Goal: Navigation & Orientation: Find specific page/section

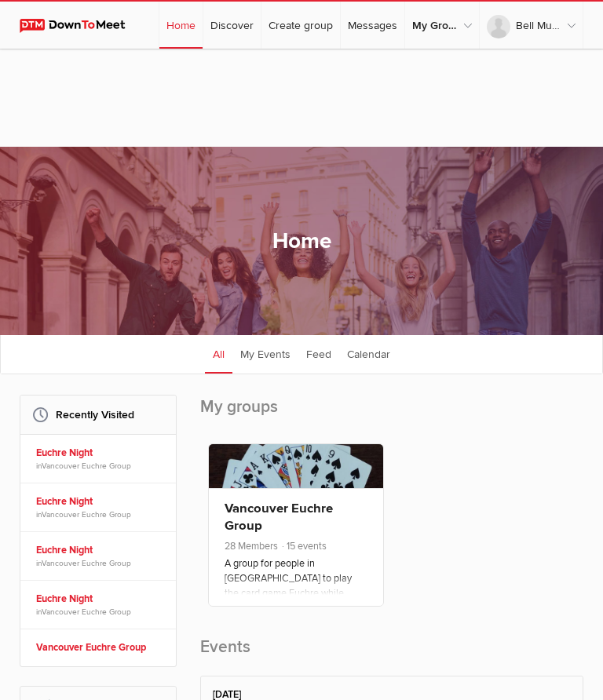
click at [233, 27] on link "Discover" at bounding box center [231, 25] width 57 height 47
select select "null"
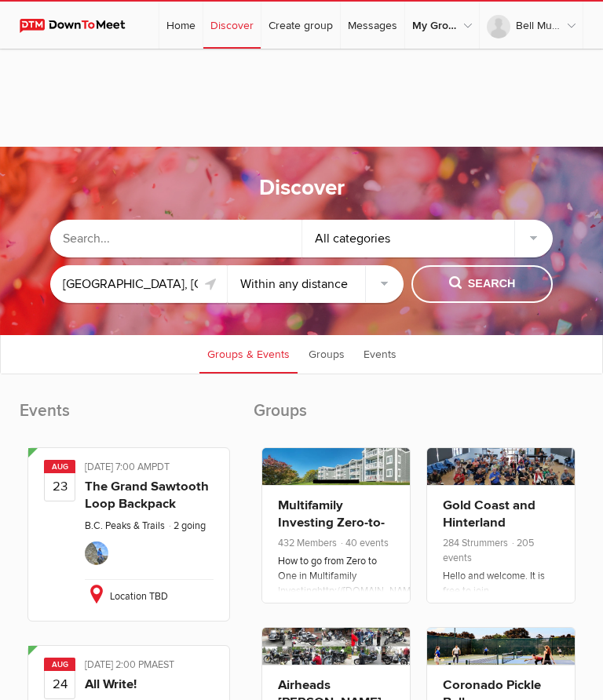
click at [117, 224] on input "text" at bounding box center [175, 239] width 251 height 38
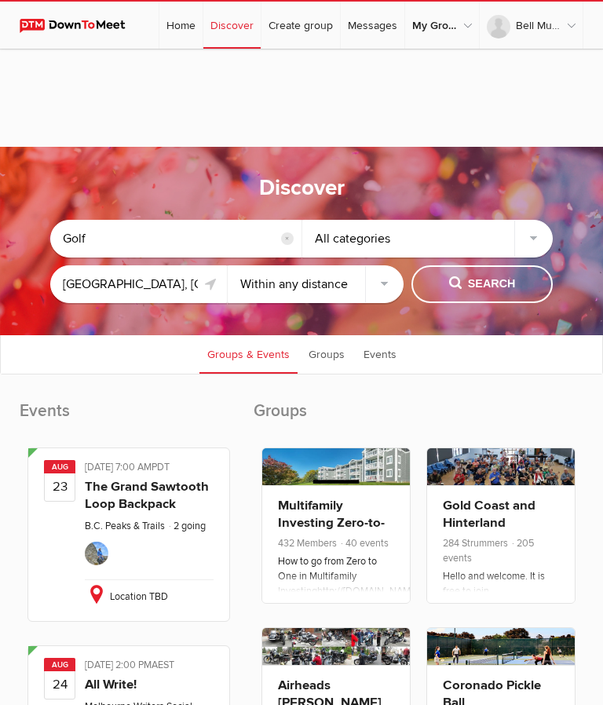
type input "Golf"
click at [478, 275] on button "Search" at bounding box center [481, 284] width 141 height 38
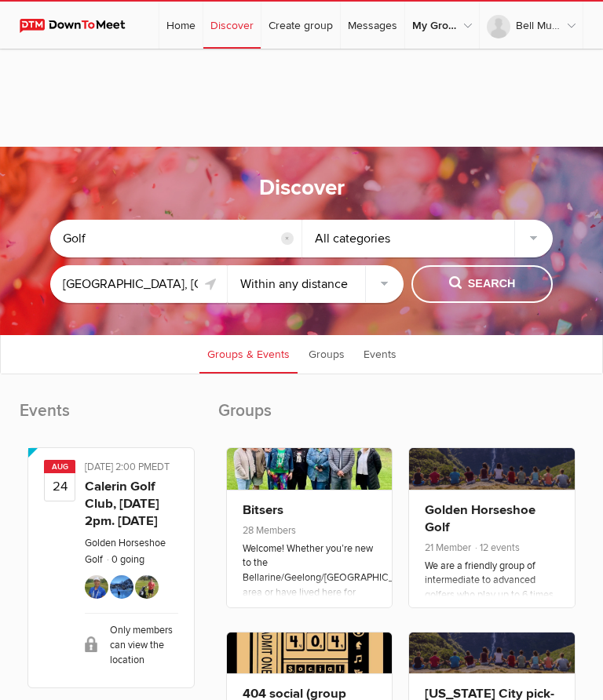
click at [536, 231] on div "All categories" at bounding box center [427, 239] width 251 height 38
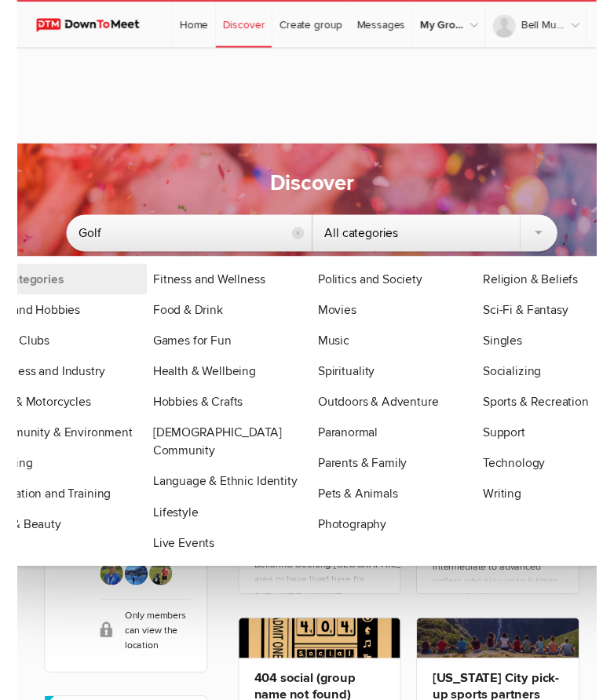
scroll to position [1, 0]
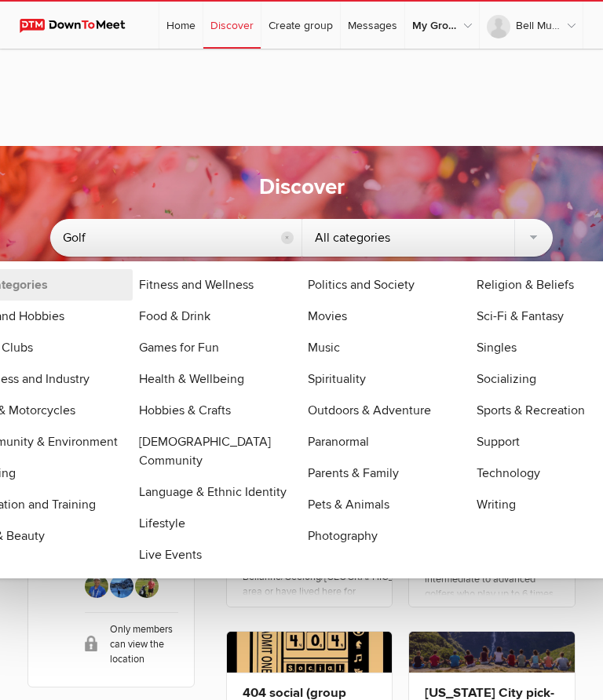
click at [398, 416] on link "Outdoors & Adventure" at bounding box center [386, 410] width 169 height 31
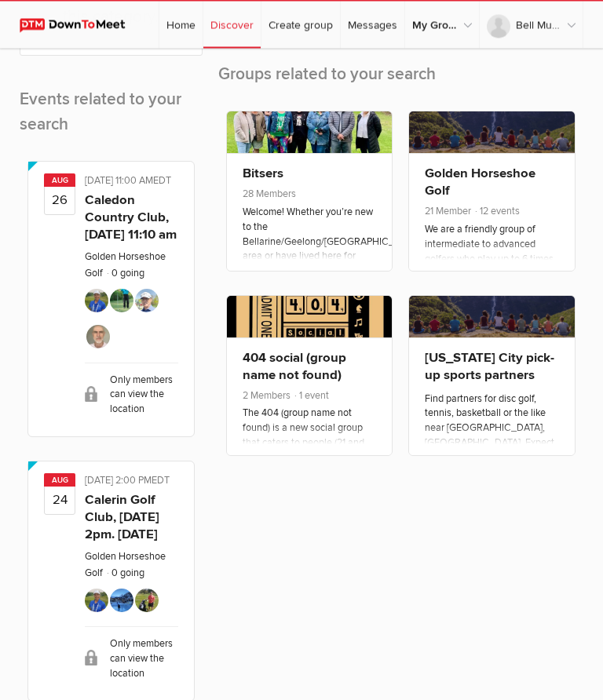
scroll to position [575, 0]
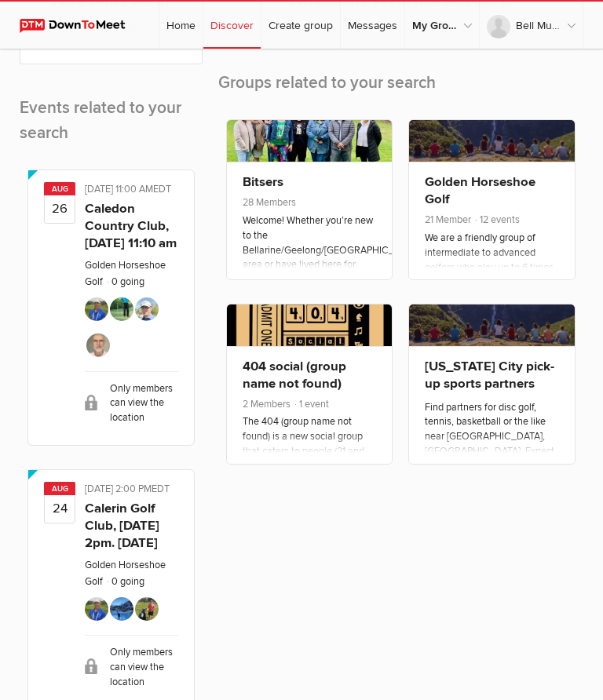
click at [114, 251] on link "Caledon Country Club, [DATE] 11:10 am" at bounding box center [131, 226] width 92 height 50
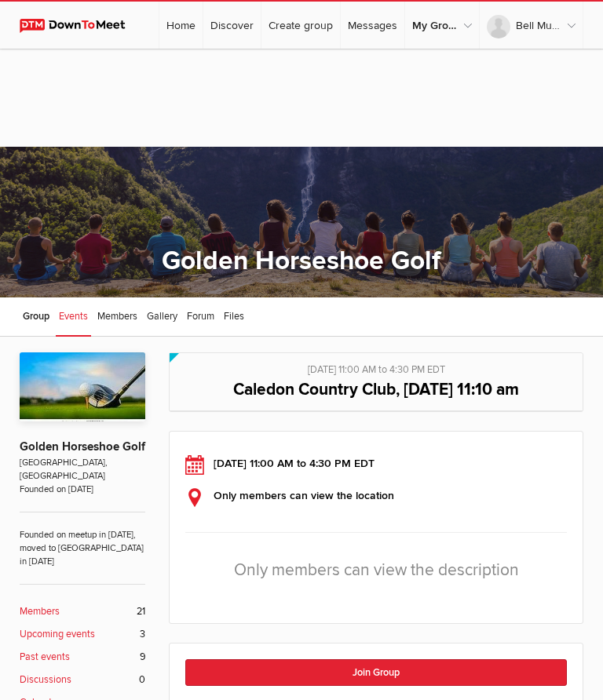
select select "null"
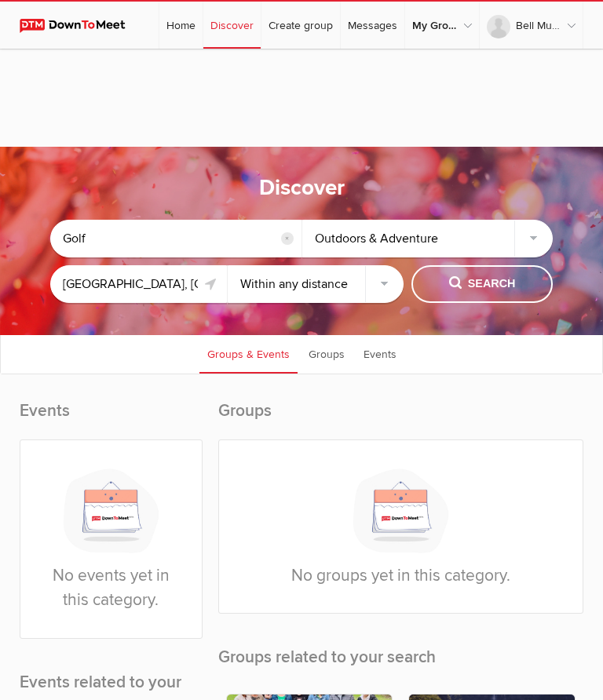
click at [532, 232] on div "Outdoors & Adventure" at bounding box center [427, 239] width 251 height 38
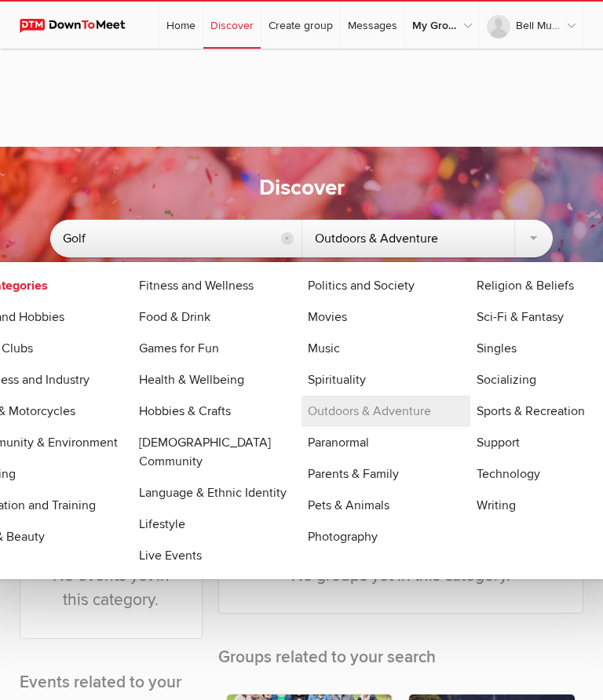
click at [527, 405] on link "Sports & Recreation" at bounding box center [554, 411] width 169 height 31
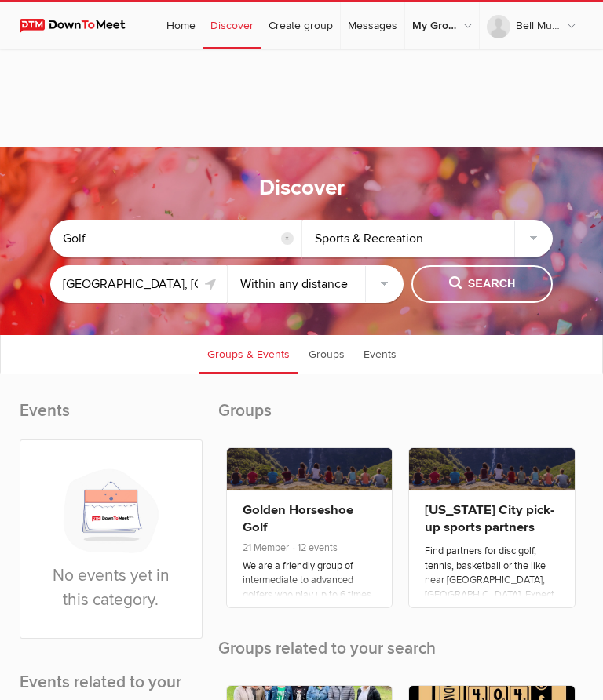
click at [144, 242] on input "Golf" at bounding box center [175, 239] width 251 height 38
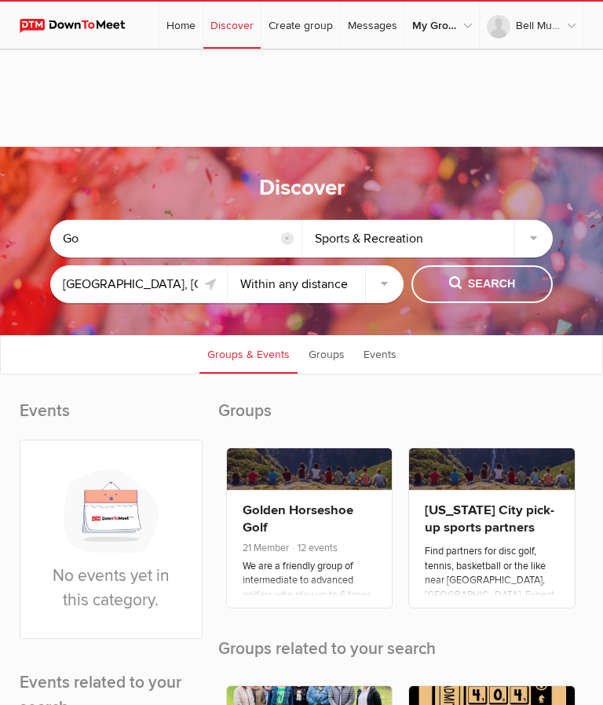
type input "G"
click at [482, 287] on span "Search" at bounding box center [482, 284] width 67 height 17
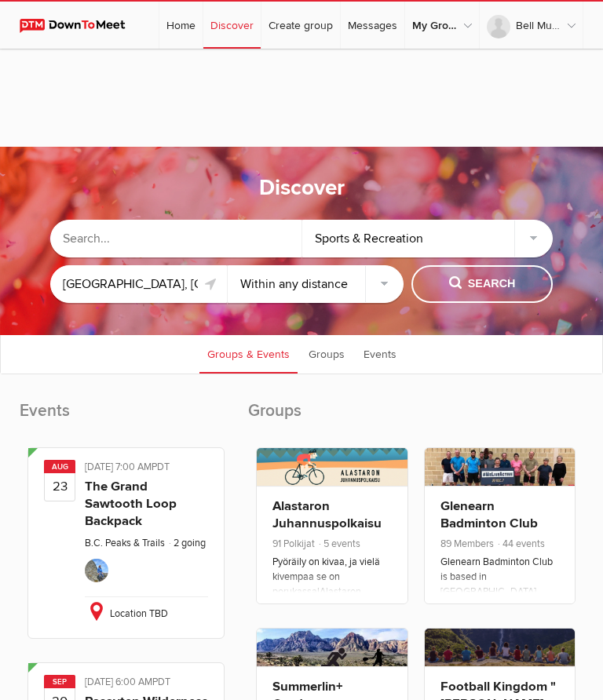
click at [375, 286] on select "Within 10 miles Within 25 miles Within 50 miles Within 100 miles Within any dis…" at bounding box center [316, 284] width 177 height 38
select select "25"
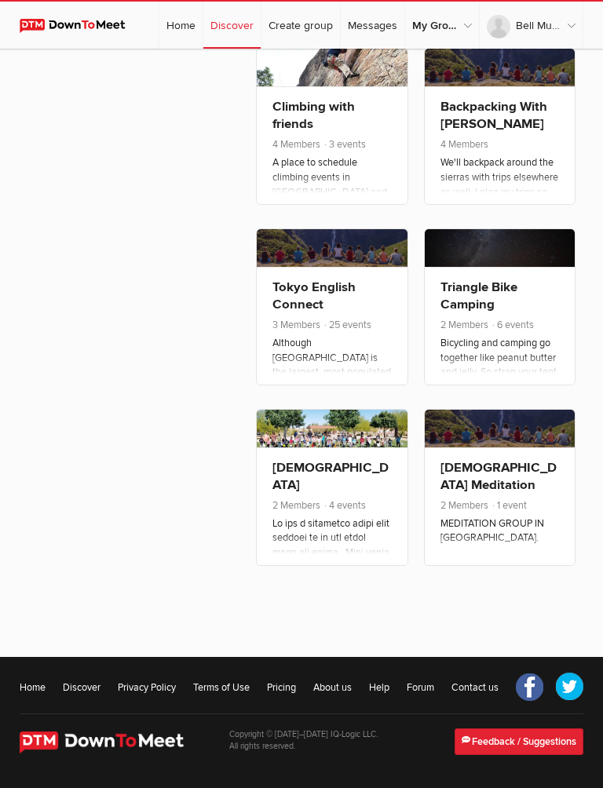
scroll to position [1889, 0]
